Goal: Task Accomplishment & Management: Use online tool/utility

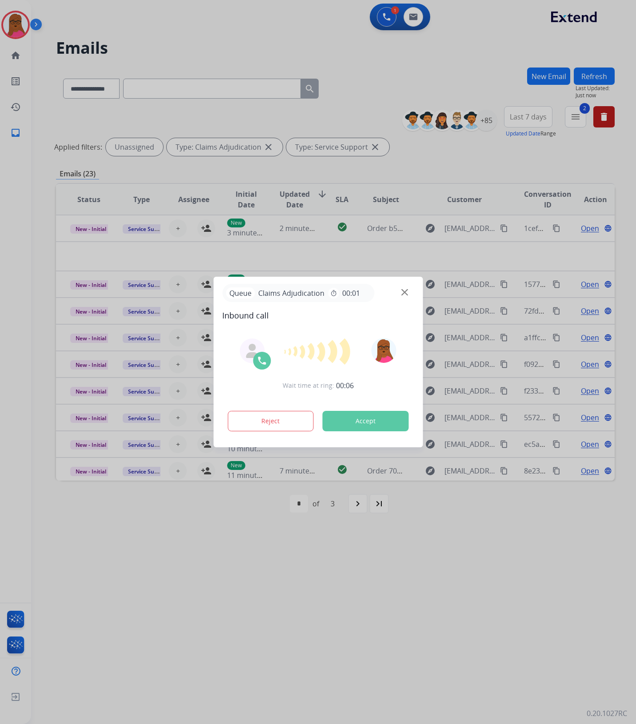
click at [348, 421] on button "Accept" at bounding box center [365, 421] width 86 height 20
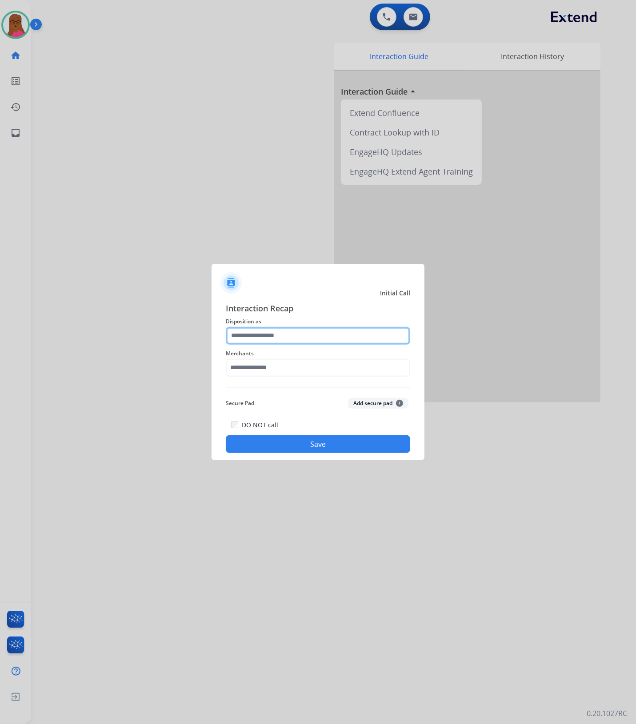
click at [316, 329] on input "text" at bounding box center [318, 336] width 184 height 18
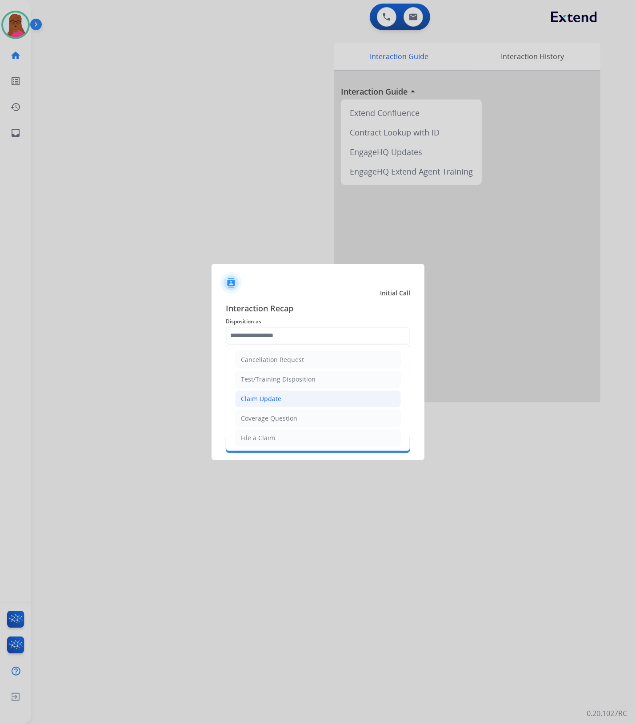
click at [267, 394] on li "Claim Update" at bounding box center [318, 399] width 166 height 17
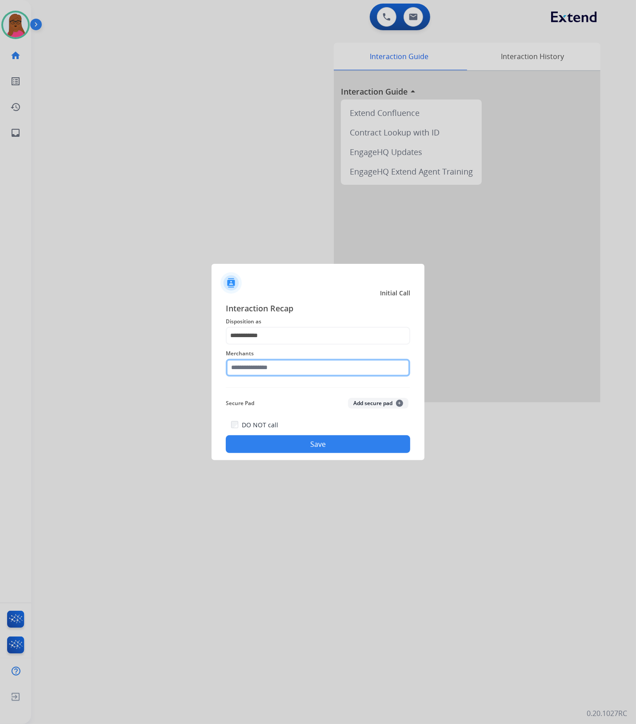
click at [279, 365] on input "text" at bounding box center [318, 368] width 184 height 18
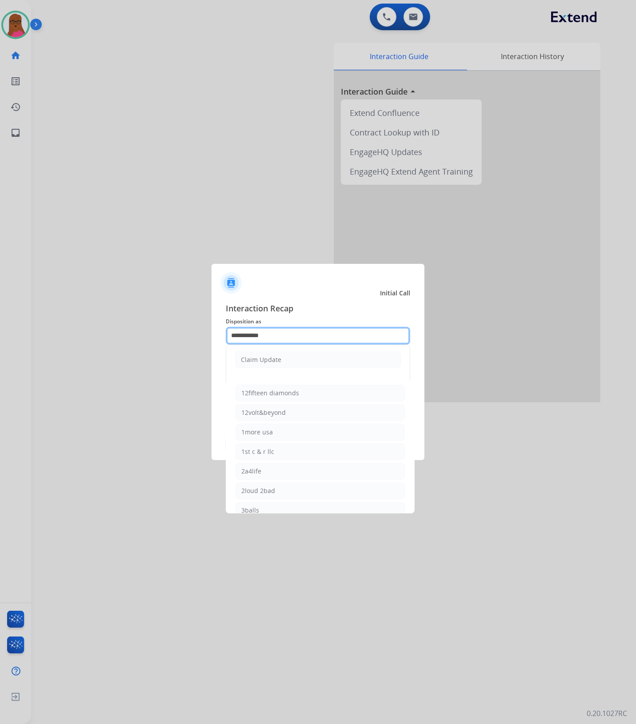
click at [280, 336] on input "**********" at bounding box center [318, 336] width 184 height 18
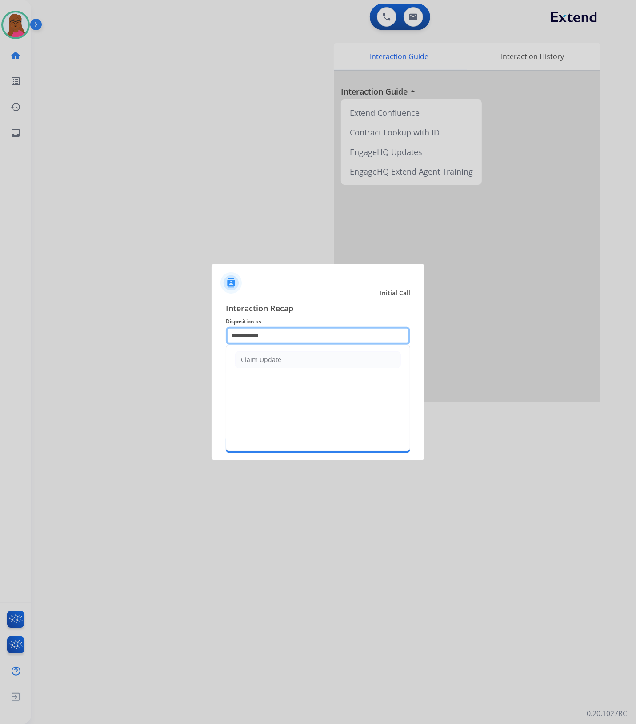
click at [280, 336] on input "**********" at bounding box center [318, 336] width 184 height 18
type input "*"
click at [276, 357] on li "Other" at bounding box center [318, 359] width 166 height 17
type input "*****"
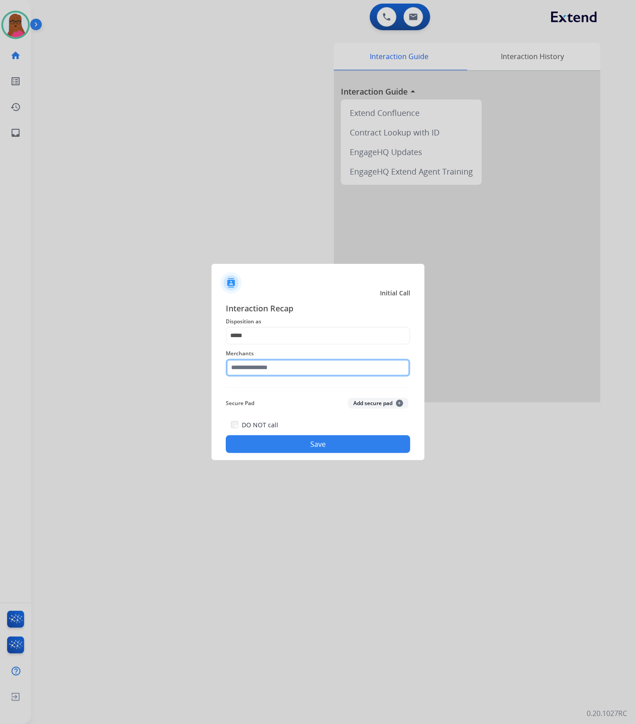
click at [277, 367] on input "text" at bounding box center [318, 368] width 184 height 18
click at [294, 387] on li "Not found" at bounding box center [319, 393] width 169 height 17
type input "*********"
click at [282, 448] on button "Save" at bounding box center [318, 444] width 184 height 18
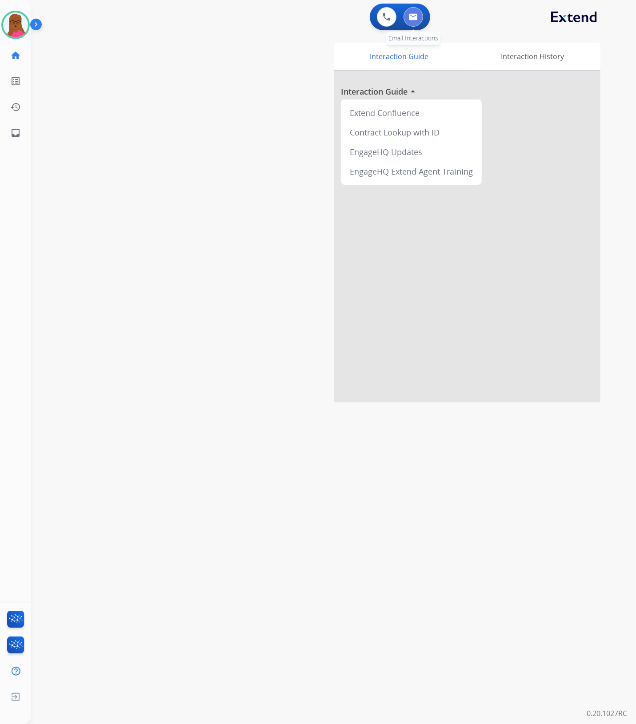
click at [417, 22] on button at bounding box center [413, 17] width 20 height 20
select select "**********"
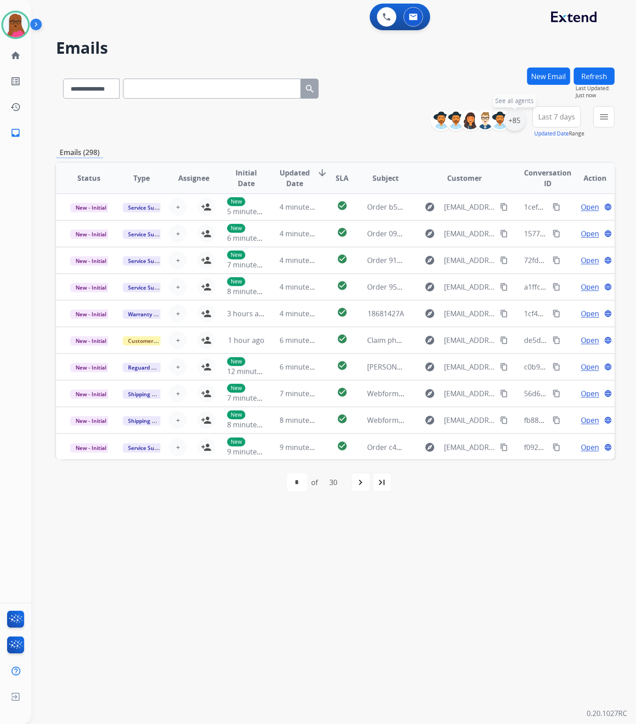
click at [518, 121] on div "+85" at bounding box center [514, 120] width 21 height 21
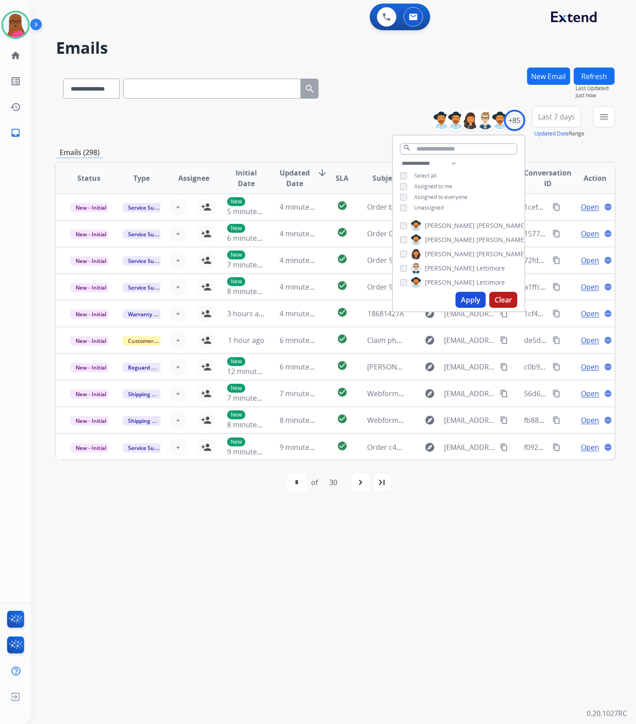
click at [475, 299] on button "Apply" at bounding box center [470, 300] width 30 height 16
click at [515, 578] on div "**********" at bounding box center [322, 378] width 583 height 692
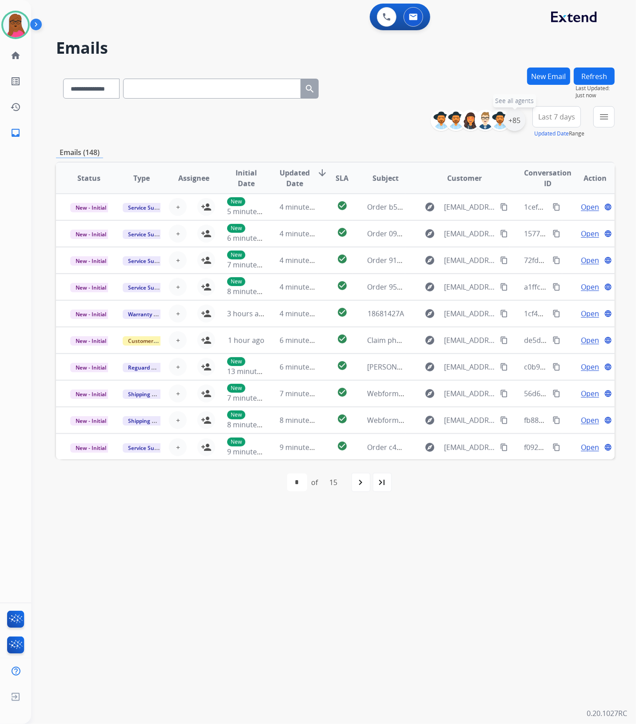
click at [518, 119] on div "+85" at bounding box center [514, 120] width 21 height 21
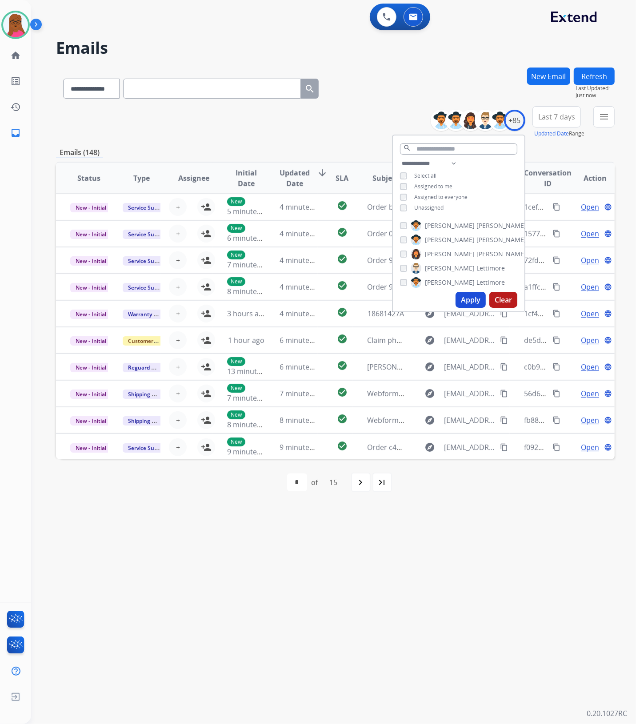
click at [473, 302] on button "Apply" at bounding box center [470, 300] width 30 height 16
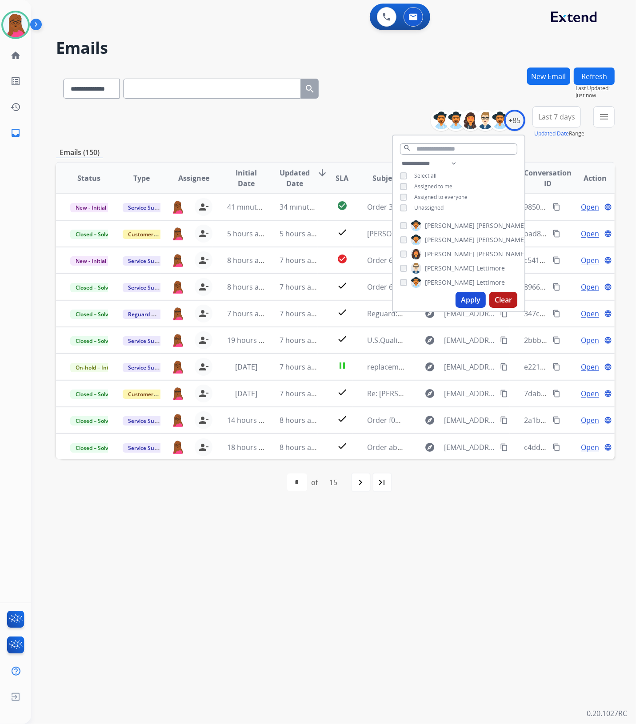
drag, startPoint x: 443, startPoint y: 548, endPoint x: 458, endPoint y: 540, distance: 17.1
click at [443, 549] on div "**********" at bounding box center [322, 378] width 583 height 692
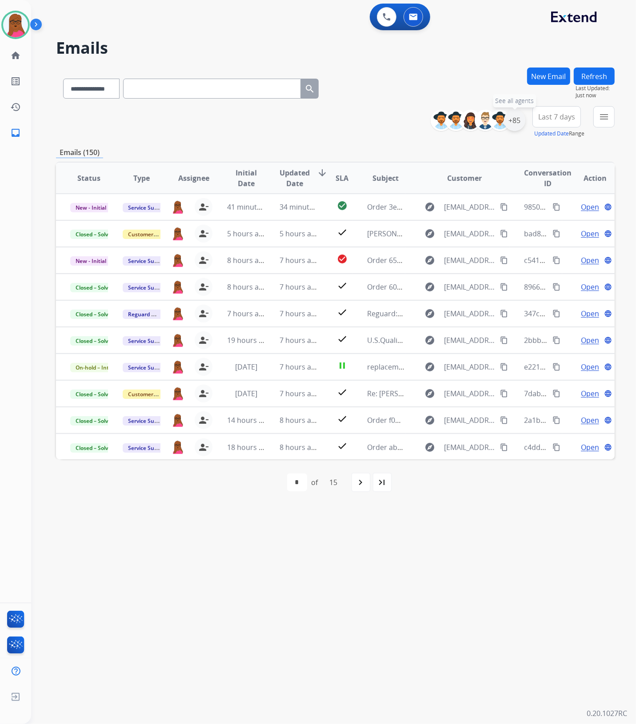
click at [519, 121] on div "+85" at bounding box center [514, 120] width 21 height 21
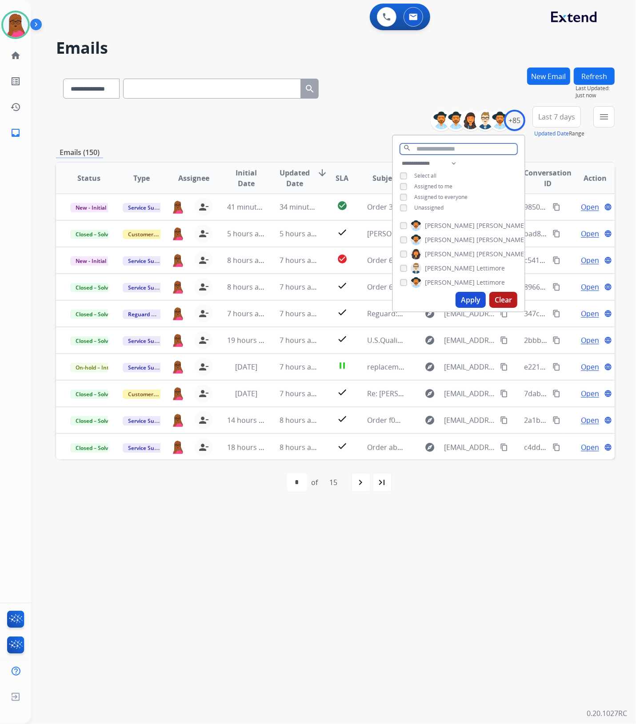
click at [427, 145] on input "text" at bounding box center [458, 149] width 117 height 11
type input "***"
click at [461, 280] on button "Apply" at bounding box center [470, 278] width 30 height 16
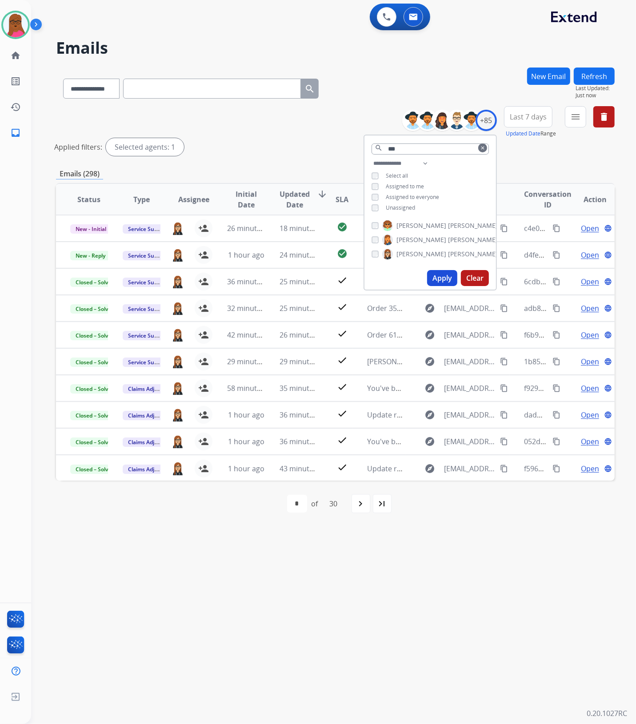
click at [443, 274] on button "Apply" at bounding box center [442, 278] width 30 height 16
click at [480, 147] on mat-icon "clear" at bounding box center [482, 147] width 5 height 5
click at [481, 297] on button "Clear" at bounding box center [475, 300] width 28 height 16
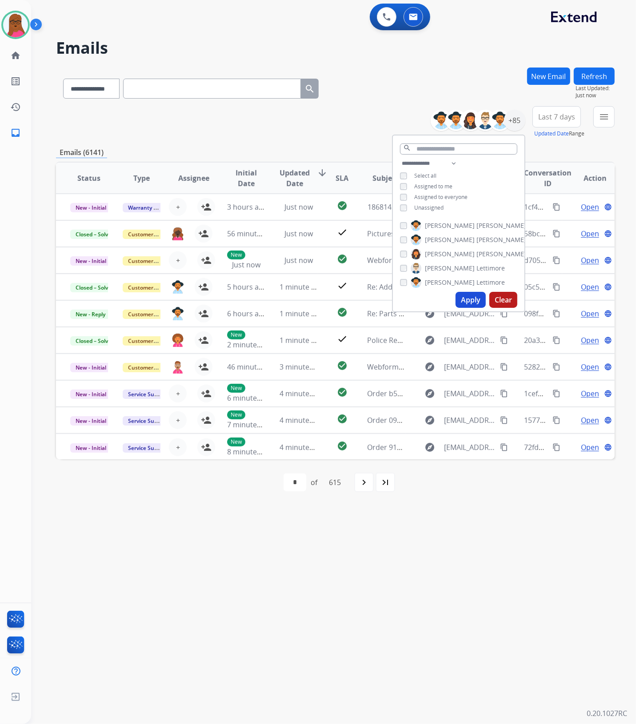
click at [407, 206] on div "Unassigned" at bounding box center [422, 207] width 44 height 7
click at [463, 298] on button "Apply" at bounding box center [470, 300] width 30 height 16
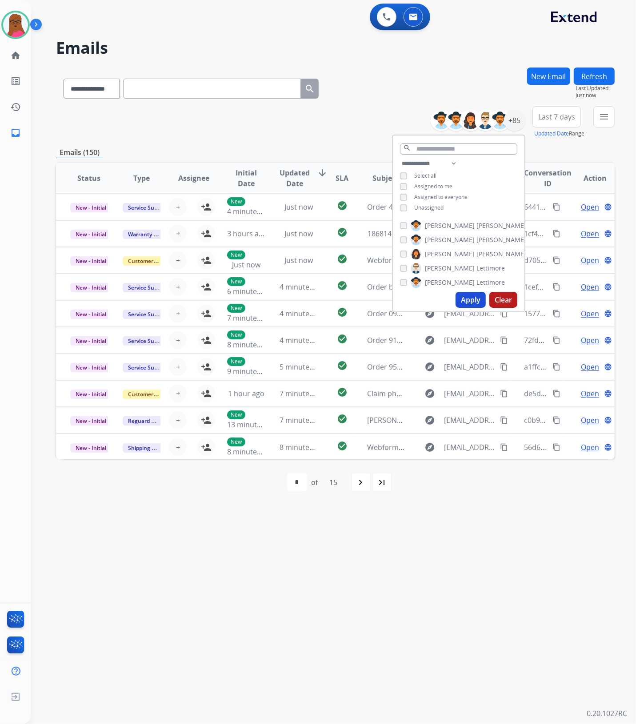
click at [560, 158] on div "Emails (150)" at bounding box center [335, 152] width 559 height 11
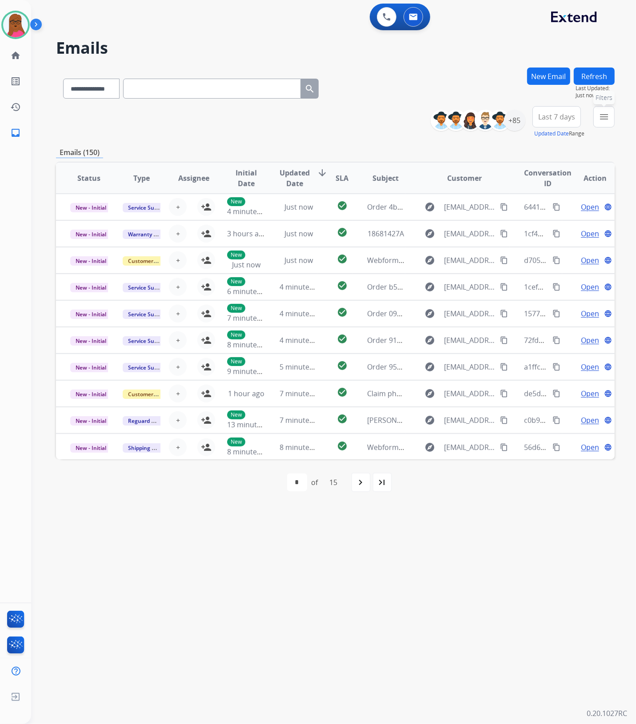
click at [602, 119] on mat-icon "menu" at bounding box center [603, 117] width 11 height 11
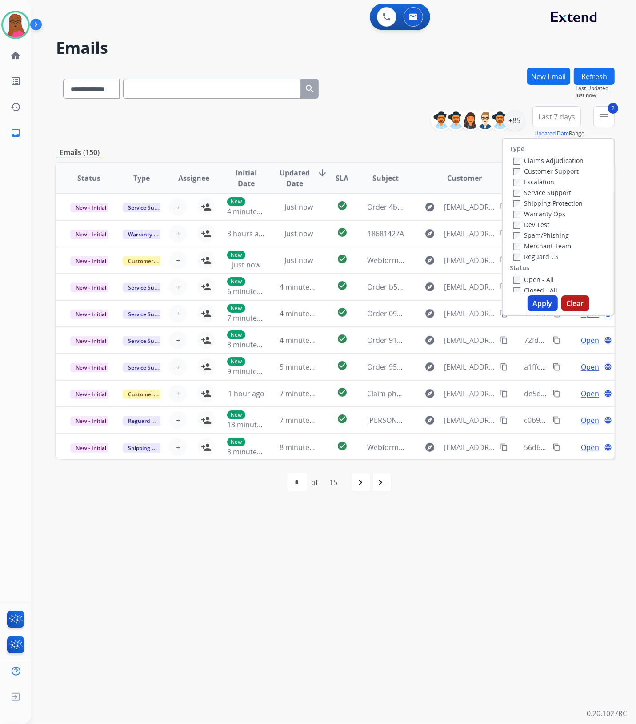
click at [536, 305] on button "Apply" at bounding box center [542, 303] width 30 height 16
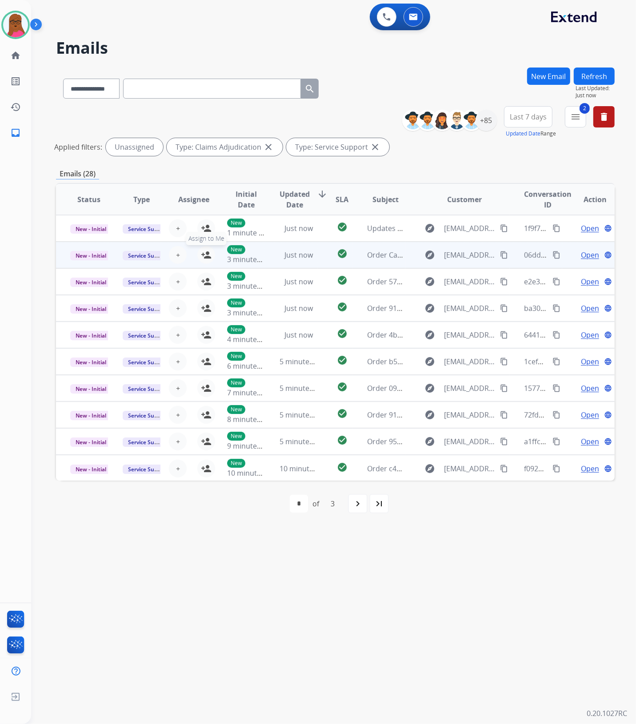
click at [207, 255] on mat-icon "person_add" at bounding box center [206, 255] width 11 height 11
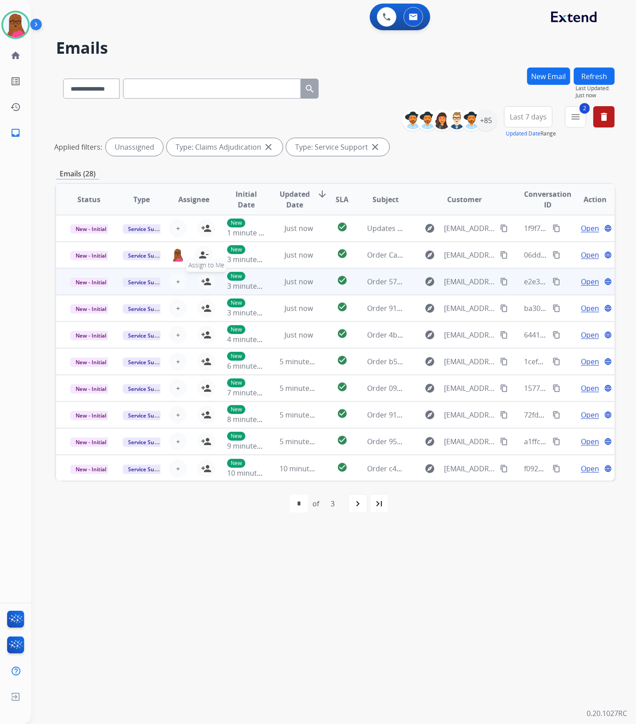
click at [207, 283] on mat-icon "person_add" at bounding box center [206, 281] width 11 height 11
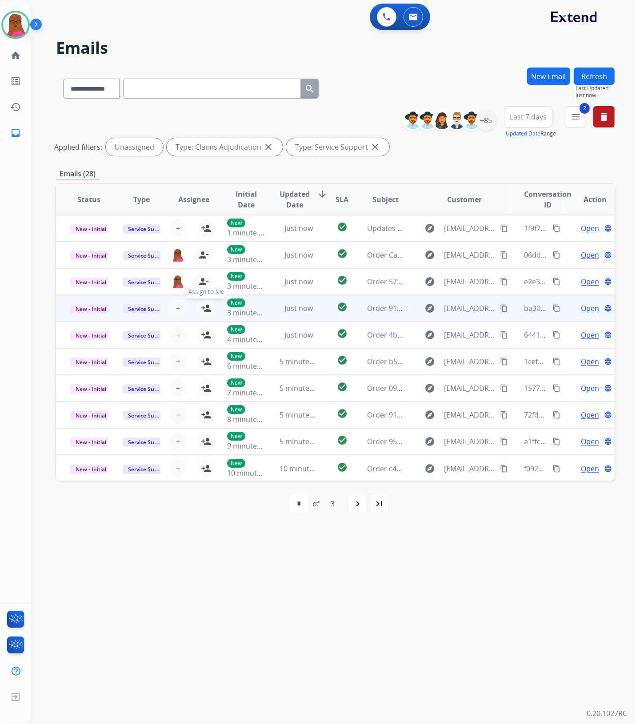
click at [203, 309] on mat-icon "person_add" at bounding box center [206, 308] width 11 height 11
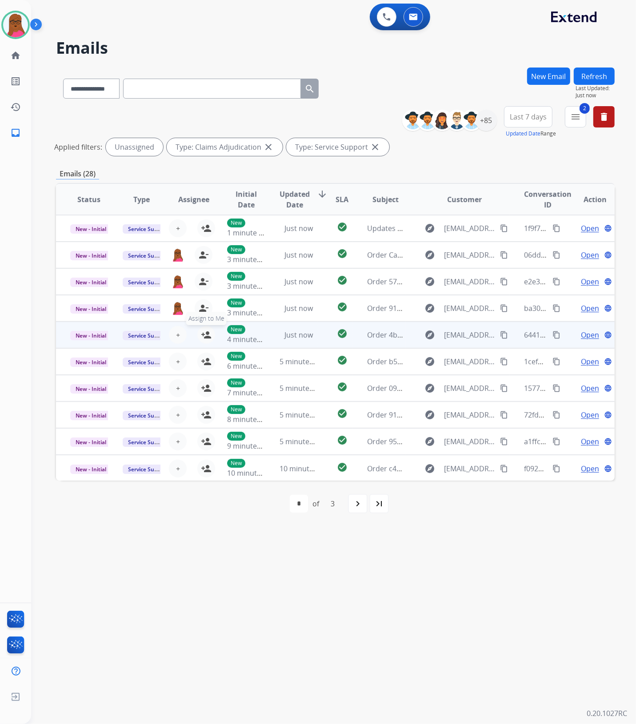
click at [206, 332] on mat-icon "person_add" at bounding box center [206, 335] width 11 height 11
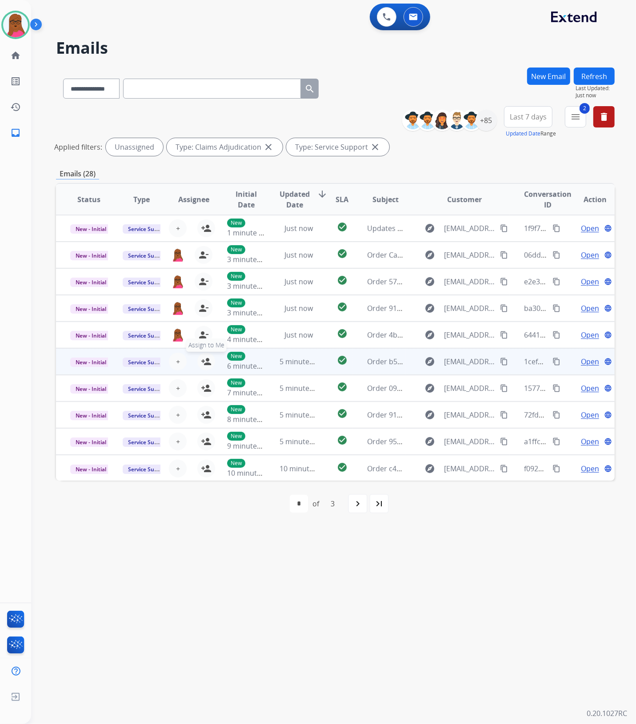
click at [205, 361] on mat-icon "person_add" at bounding box center [206, 361] width 11 height 11
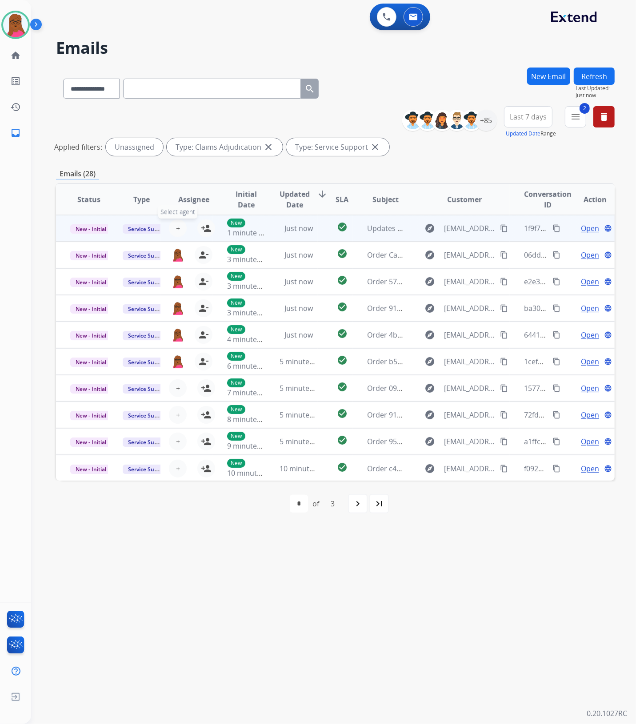
click at [178, 227] on button "+ Select agent" at bounding box center [178, 228] width 18 height 18
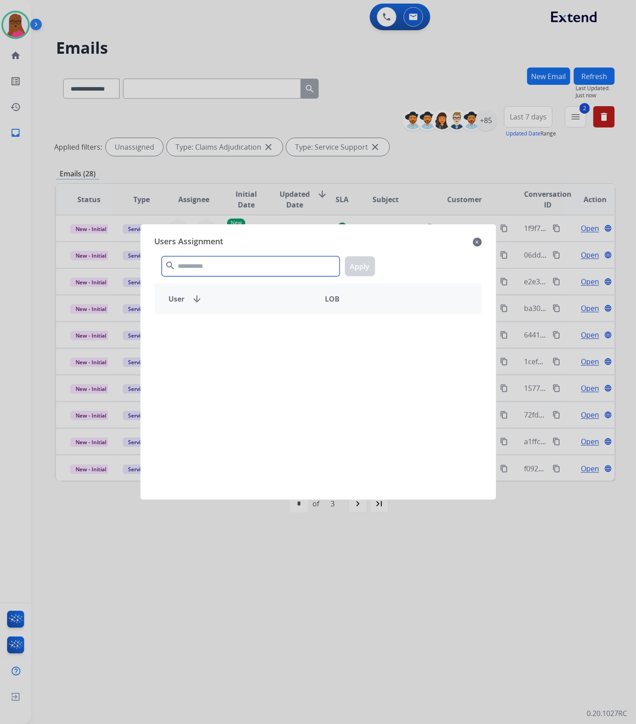
click at [206, 270] on input "text" at bounding box center [251, 266] width 178 height 20
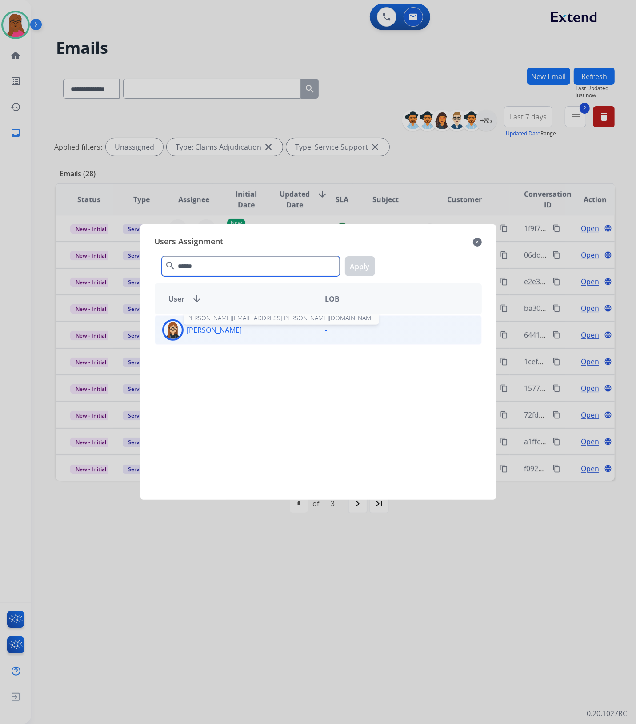
type input "******"
click at [208, 334] on p "[PERSON_NAME]" at bounding box center [214, 330] width 55 height 11
click at [360, 263] on button "Apply" at bounding box center [360, 266] width 30 height 20
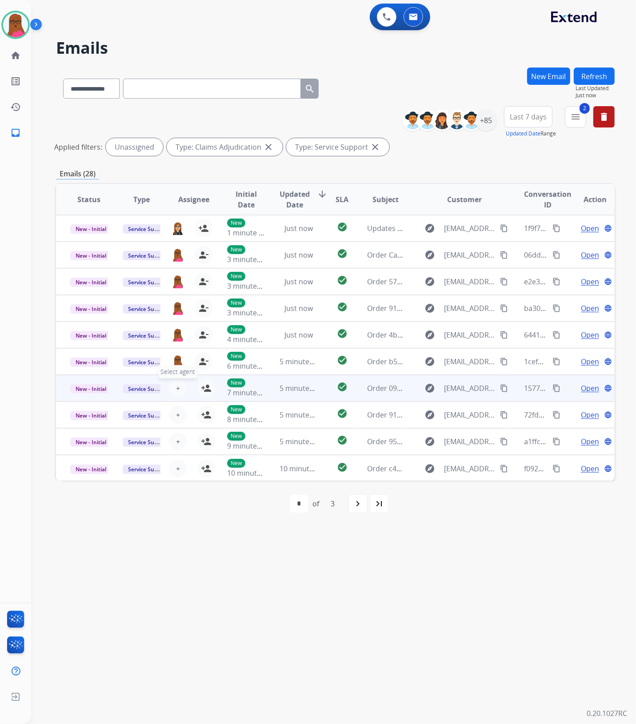
click at [180, 386] on button "+ Select agent" at bounding box center [178, 388] width 18 height 18
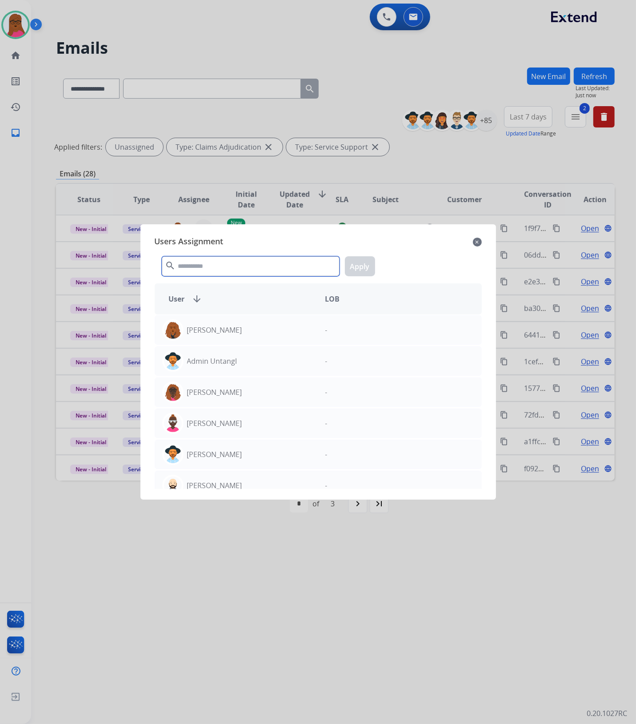
click at [240, 263] on input "text" at bounding box center [251, 266] width 178 height 20
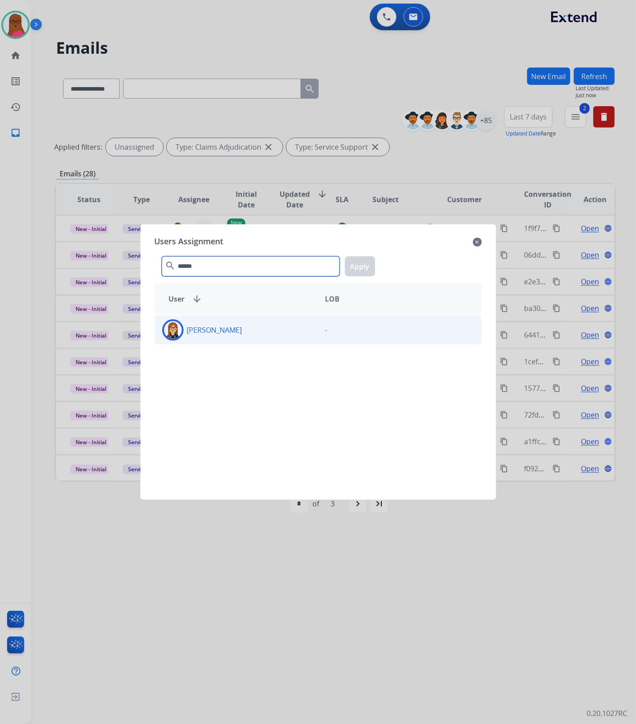
type input "******"
click at [251, 334] on div "[PERSON_NAME]" at bounding box center [236, 329] width 163 height 21
click at [358, 269] on button "Apply" at bounding box center [360, 266] width 30 height 20
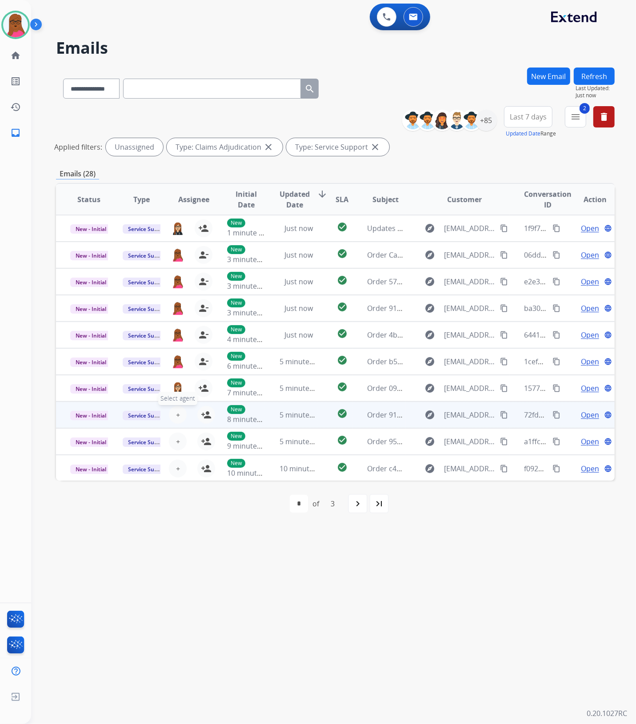
click at [180, 415] on button "+ Select agent" at bounding box center [178, 415] width 18 height 18
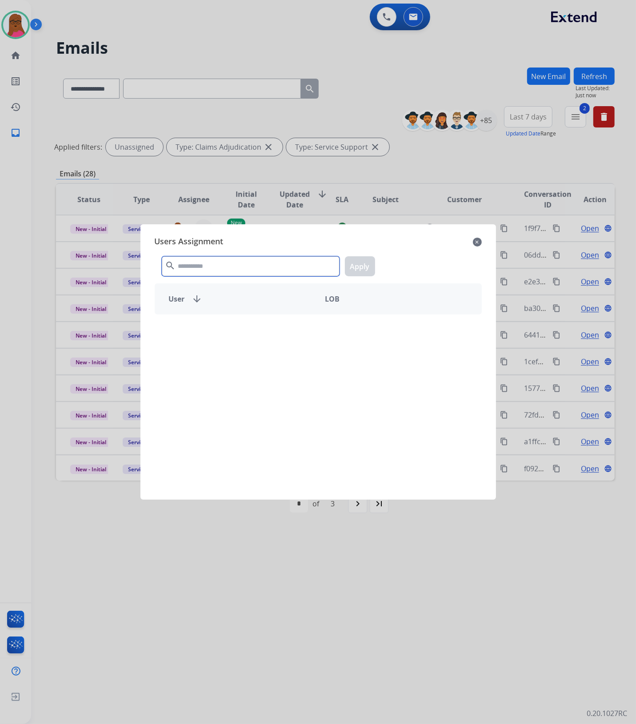
click at [227, 260] on input "text" at bounding box center [251, 266] width 178 height 20
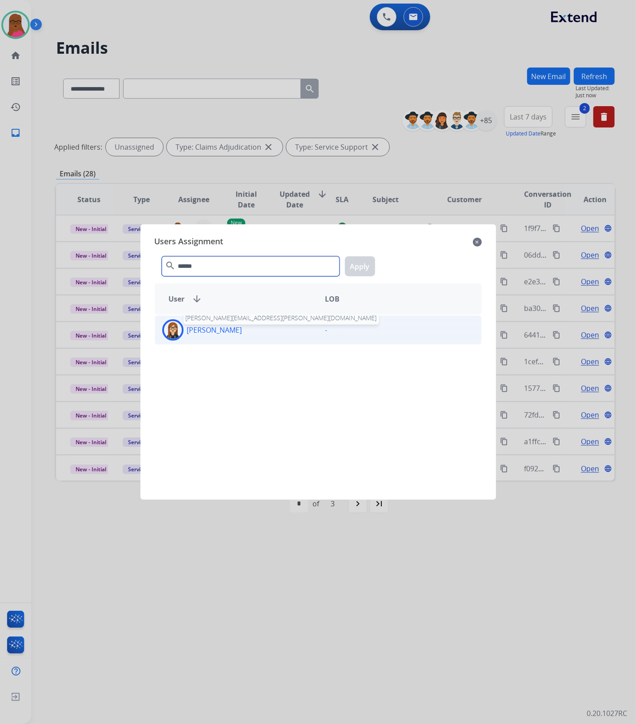
type input "******"
click at [220, 333] on p "[PERSON_NAME]" at bounding box center [214, 330] width 55 height 11
click at [368, 267] on button "Apply" at bounding box center [360, 266] width 30 height 20
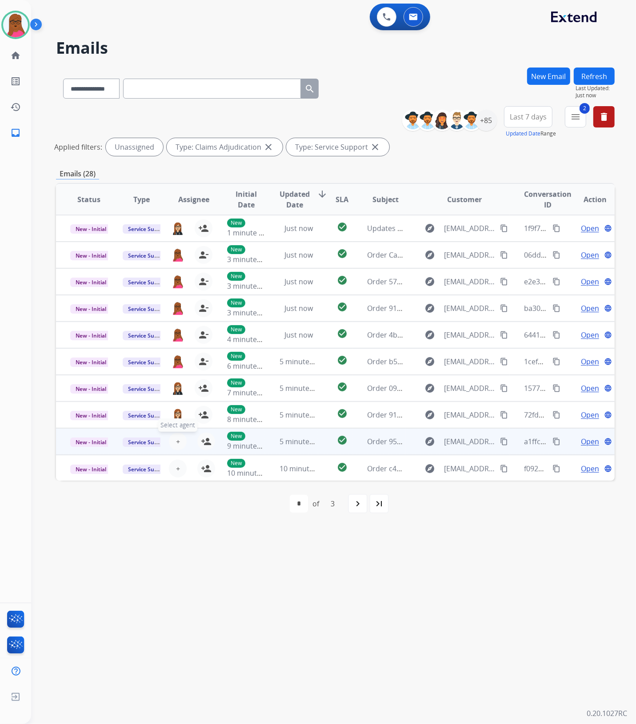
click at [176, 441] on span "+" at bounding box center [178, 441] width 4 height 11
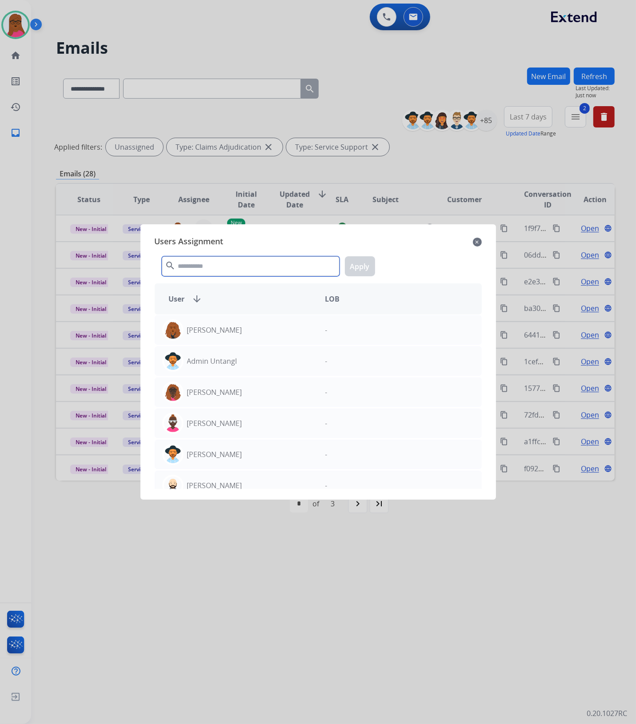
click at [236, 269] on input "text" at bounding box center [251, 266] width 178 height 20
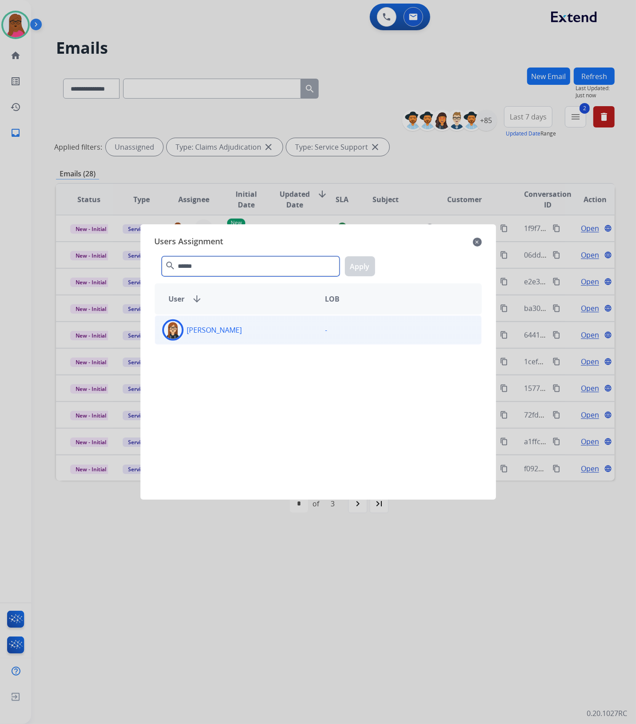
type input "******"
click at [231, 320] on div "[PERSON_NAME]" at bounding box center [236, 329] width 163 height 21
click at [365, 274] on button "Apply" at bounding box center [360, 266] width 30 height 20
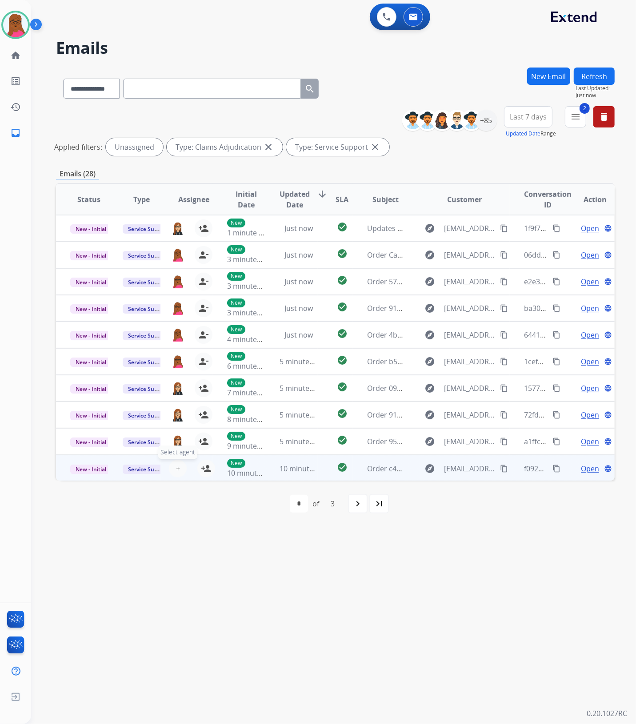
click at [178, 466] on button "+ Select agent" at bounding box center [178, 469] width 18 height 18
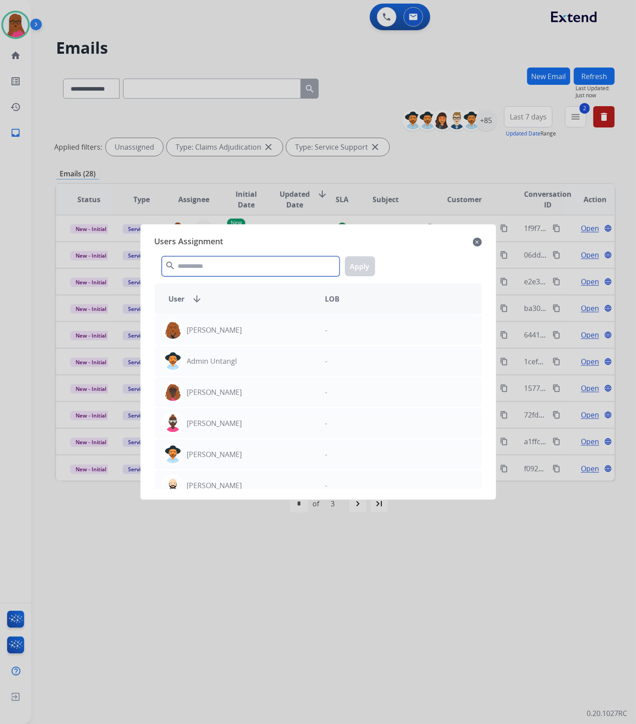
click at [234, 271] on input "text" at bounding box center [251, 266] width 178 height 20
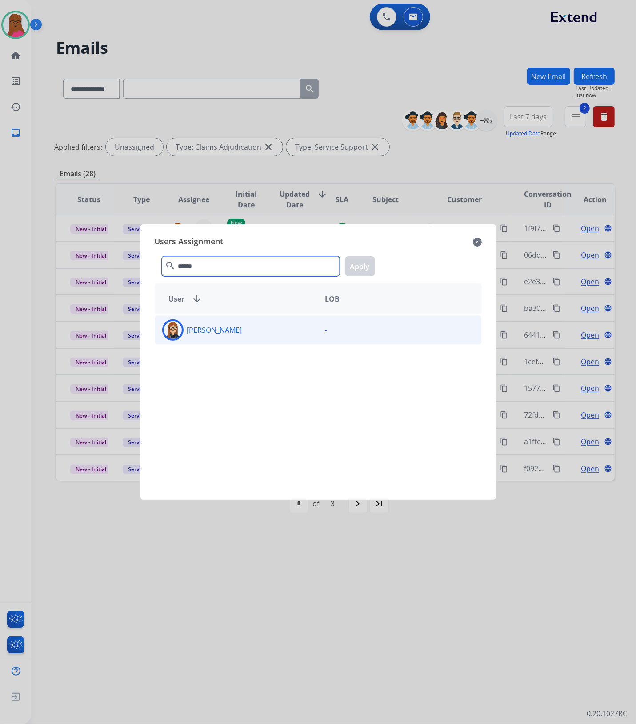
type input "******"
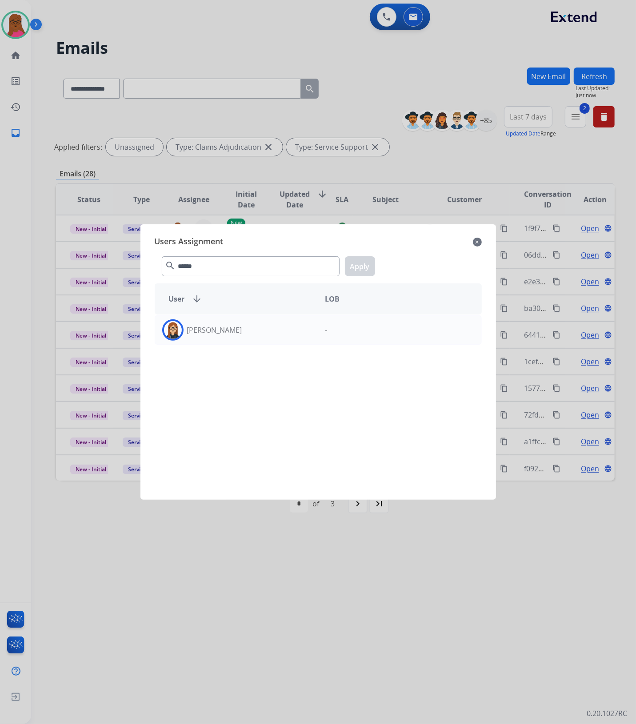
drag, startPoint x: 364, startPoint y: 326, endPoint x: 363, endPoint y: 304, distance: 21.3
click at [363, 326] on div "-" at bounding box center [399, 329] width 163 height 21
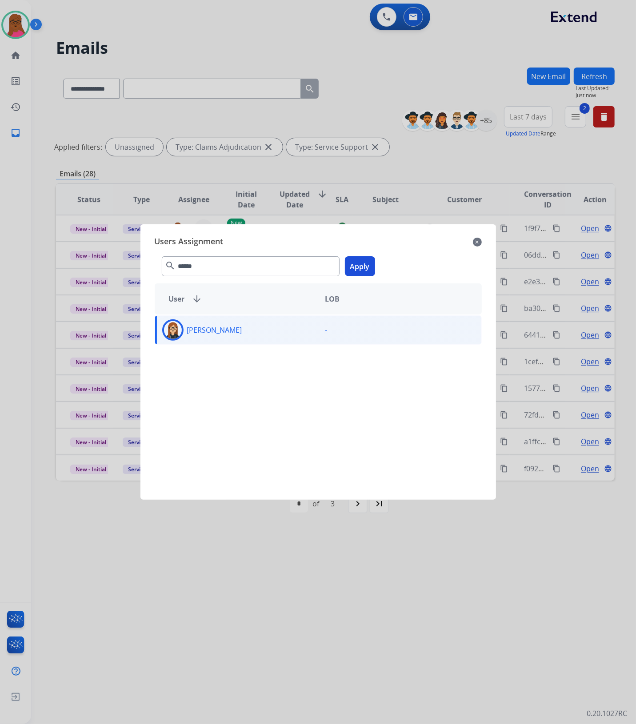
click at [363, 263] on button "Apply" at bounding box center [360, 266] width 30 height 20
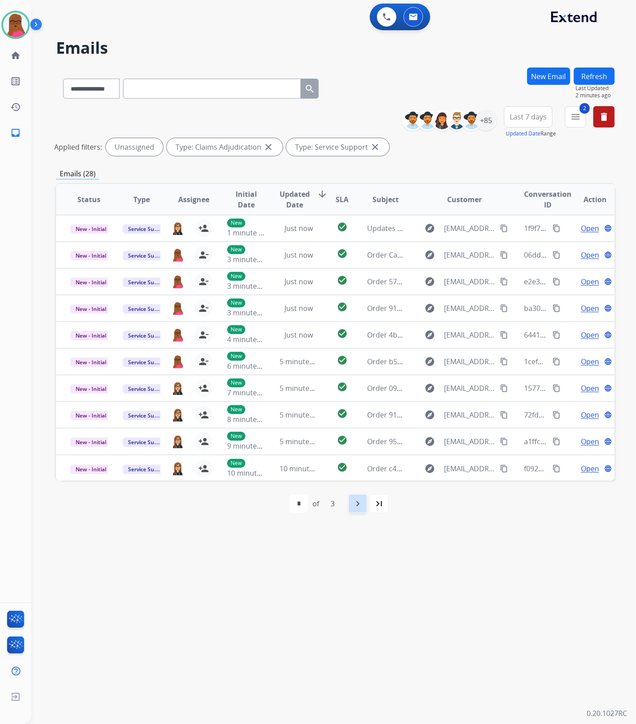
click at [361, 498] on div "navigate_next" at bounding box center [358, 504] width 20 height 20
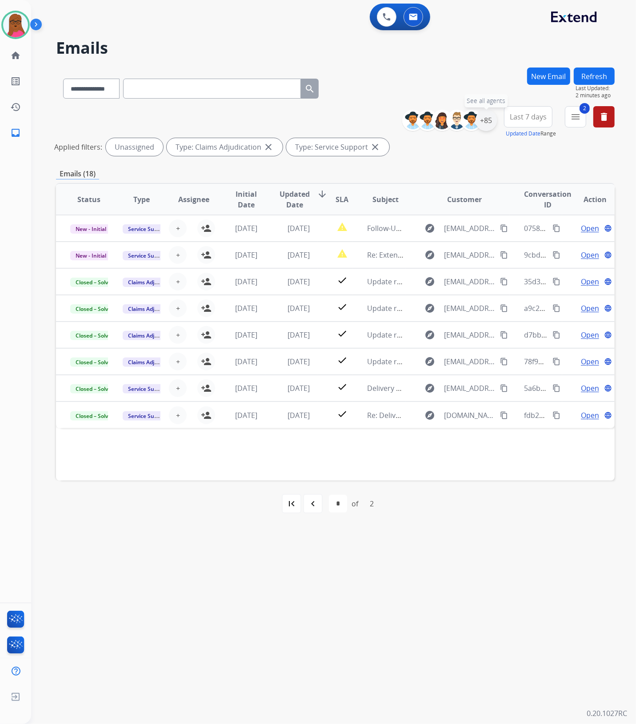
click at [489, 120] on div "+85" at bounding box center [485, 120] width 21 height 21
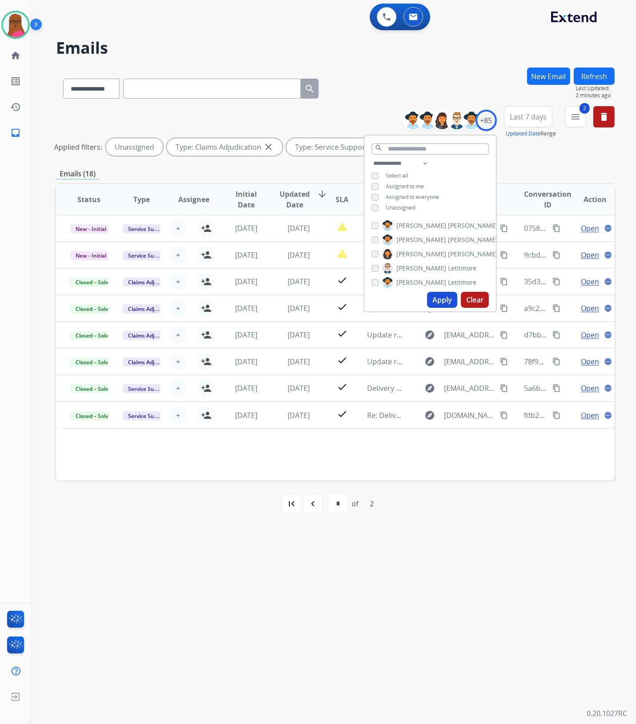
click at [465, 296] on button "Clear" at bounding box center [475, 300] width 28 height 16
select select "*"
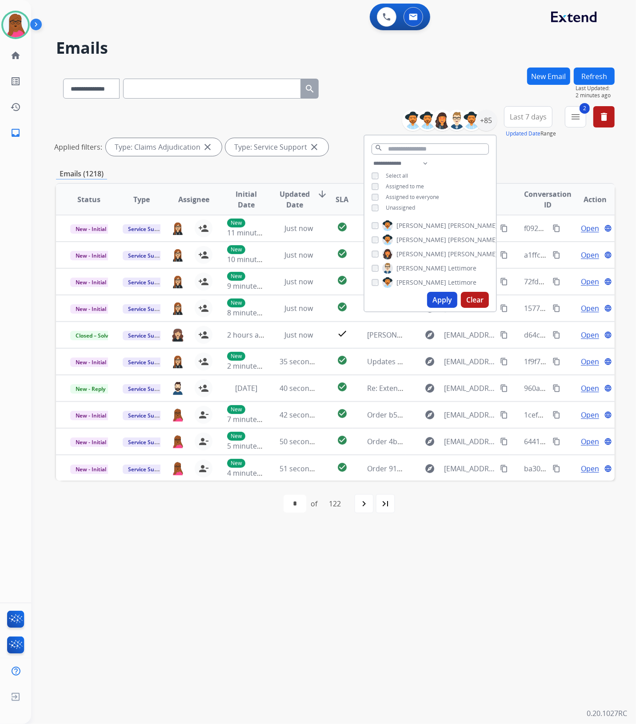
click at [376, 189] on div "Assigned to me" at bounding box center [397, 186] width 52 height 7
click at [375, 189] on div "Assigned to me" at bounding box center [397, 186] width 52 height 7
click at [437, 298] on button "Apply" at bounding box center [442, 300] width 30 height 16
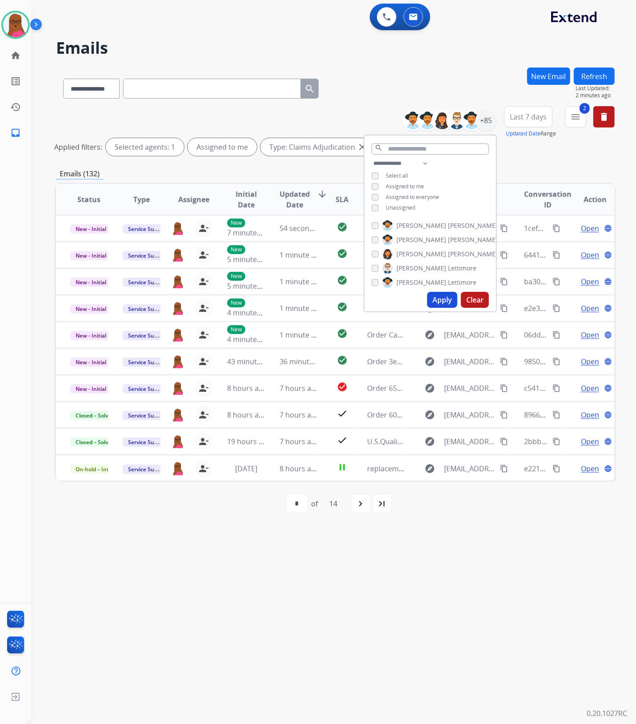
click at [457, 584] on div "**********" at bounding box center [322, 378] width 583 height 692
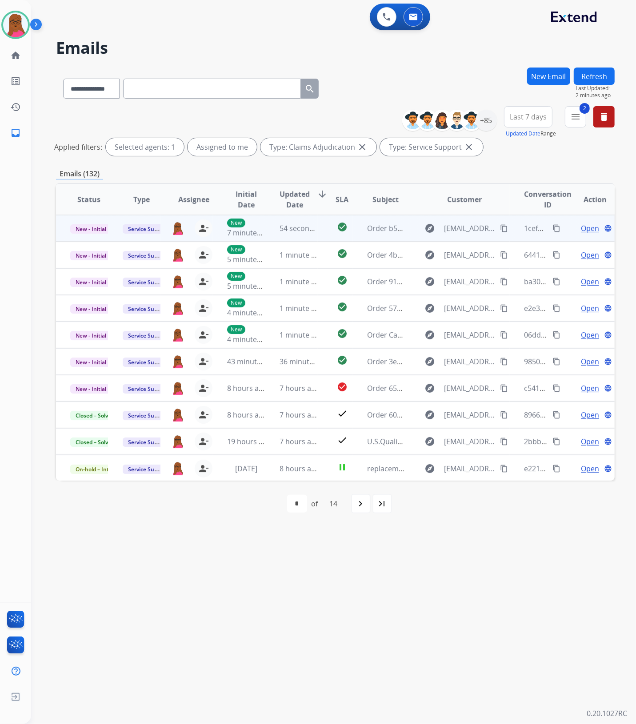
click at [581, 230] on span "Open" at bounding box center [590, 228] width 18 height 11
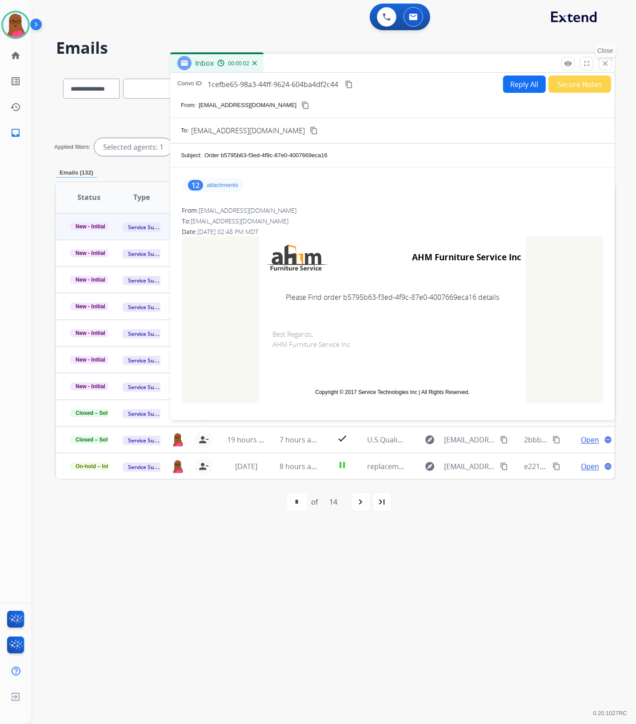
click at [603, 64] on mat-icon "close" at bounding box center [605, 64] width 8 height 8
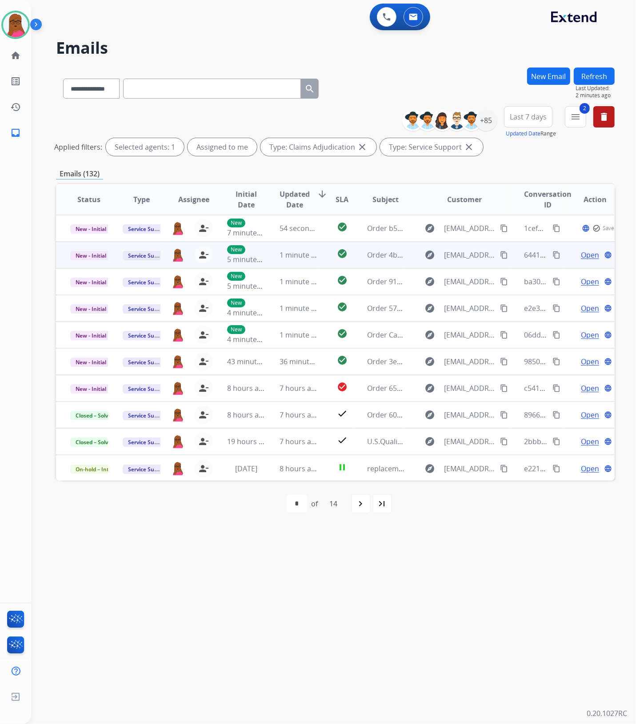
click at [582, 258] on span "Open" at bounding box center [590, 255] width 18 height 11
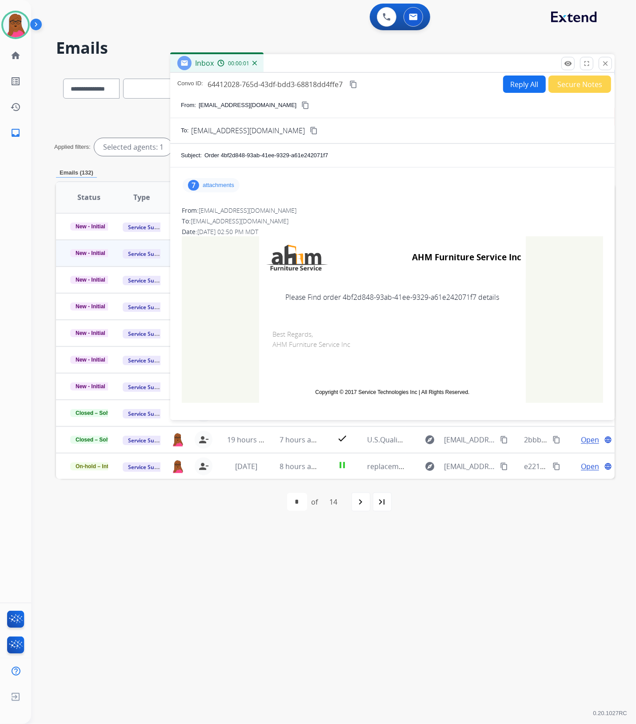
click at [609, 65] on button "close Close" at bounding box center [604, 63] width 13 height 13
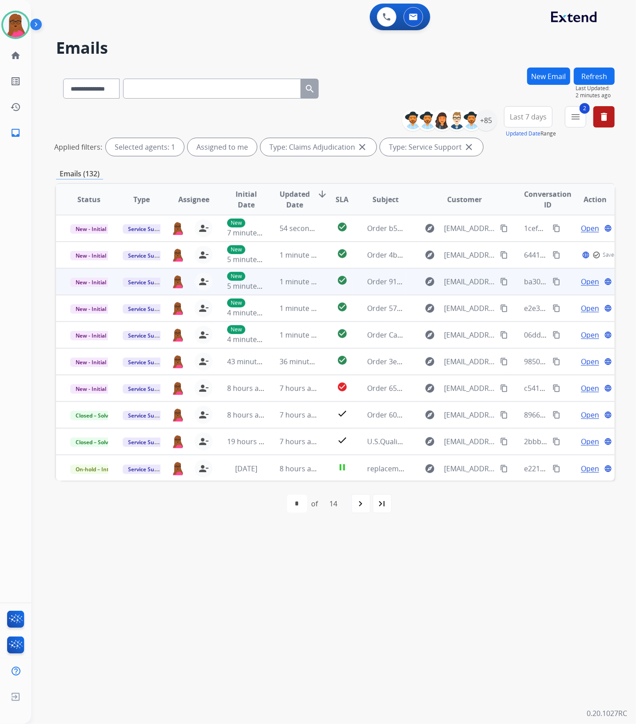
click at [581, 285] on span "Open" at bounding box center [590, 281] width 18 height 11
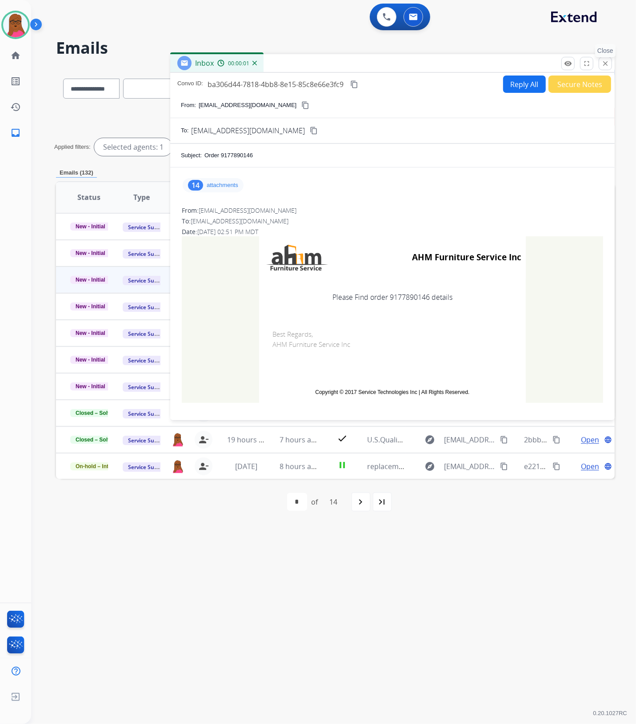
click at [608, 65] on mat-icon "close" at bounding box center [605, 64] width 8 height 8
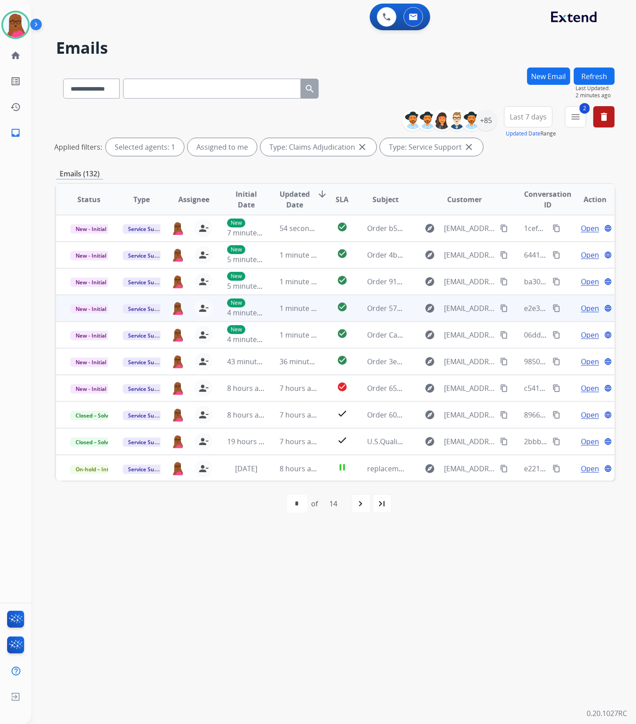
click at [583, 309] on span "Open" at bounding box center [590, 308] width 18 height 11
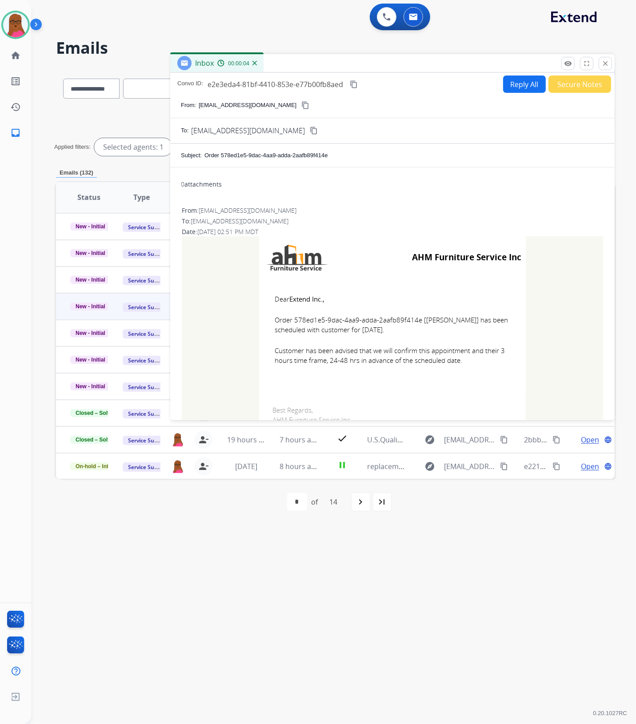
click at [442, 583] on div "**********" at bounding box center [322, 378] width 583 height 692
click at [606, 61] on mat-icon "close" at bounding box center [605, 64] width 8 height 8
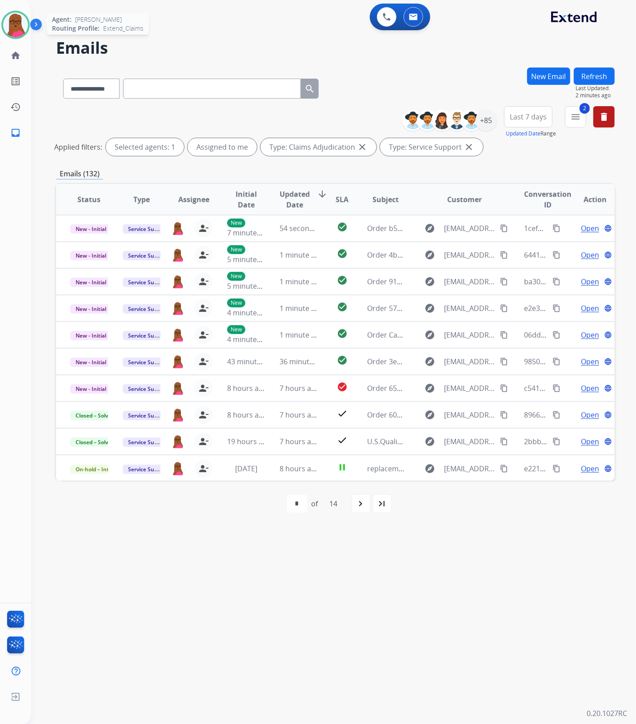
click at [20, 27] on img at bounding box center [15, 24] width 25 height 25
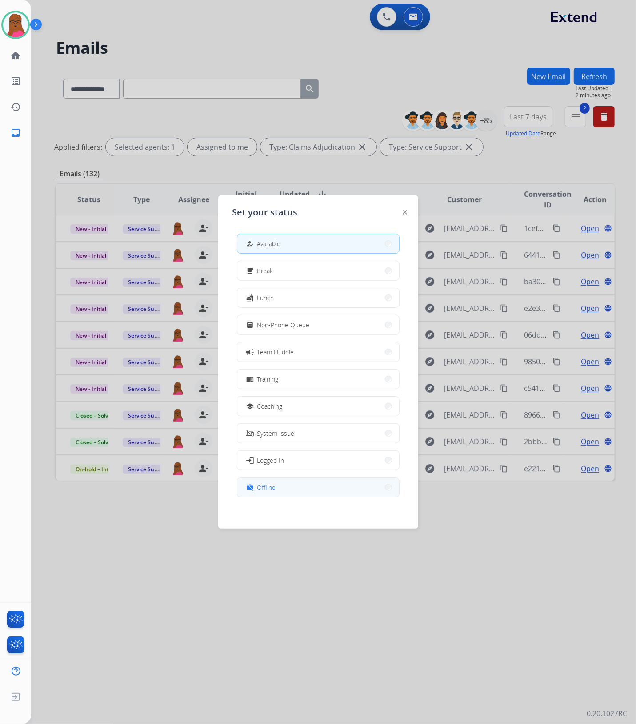
click at [299, 492] on button "work_off Offline" at bounding box center [318, 487] width 162 height 19
